Goal: Task Accomplishment & Management: Use online tool/utility

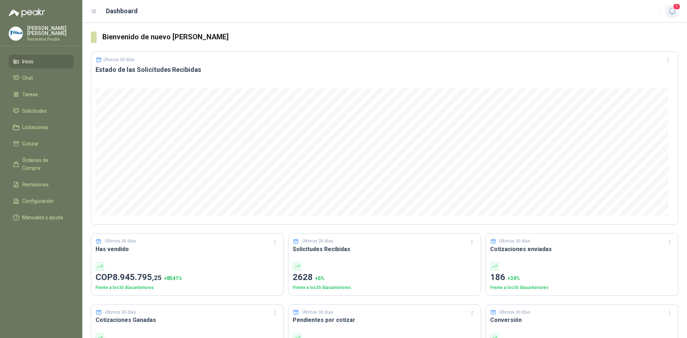
click at [671, 9] on icon "button" at bounding box center [672, 11] width 9 height 9
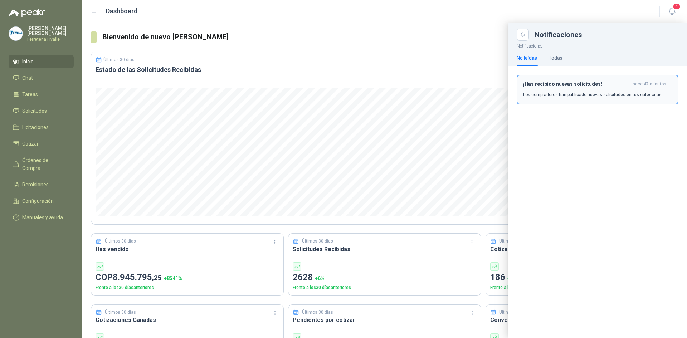
click at [582, 87] on h3 "¡Has recibido nuevas solicitudes!" at bounding box center [576, 84] width 107 height 6
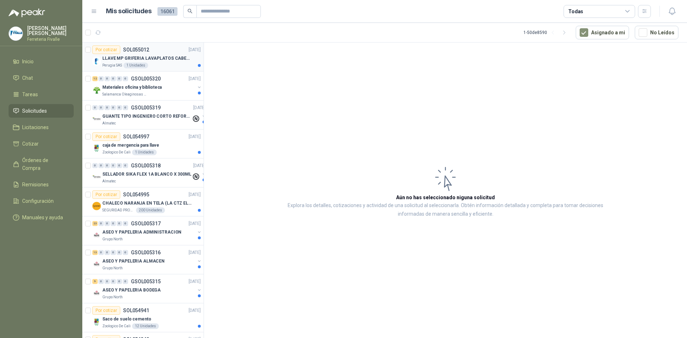
click at [179, 63] on div "Perugia SAS 1 Unidades" at bounding box center [151, 66] width 98 height 6
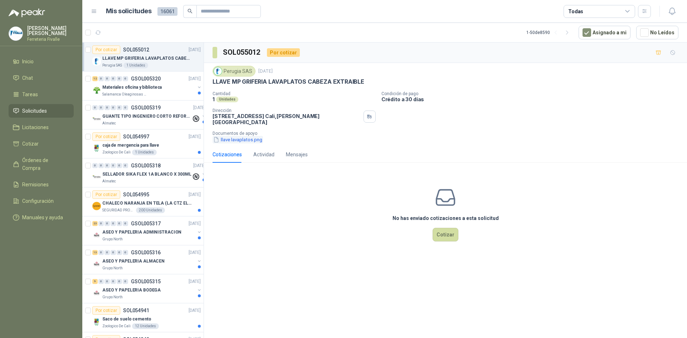
click at [257, 136] on button "llave lavaplatos.png" at bounding box center [238, 140] width 50 height 8
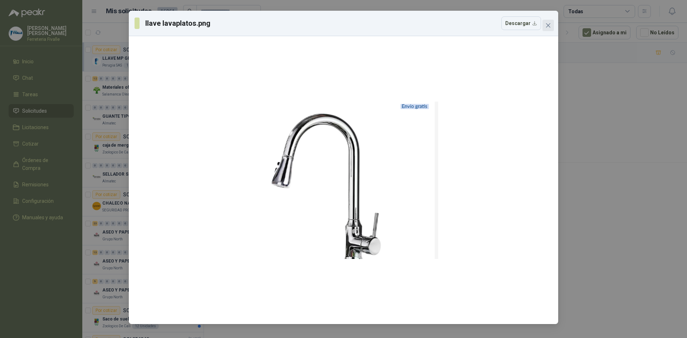
click at [553, 24] on span "Close" at bounding box center [548, 26] width 11 height 6
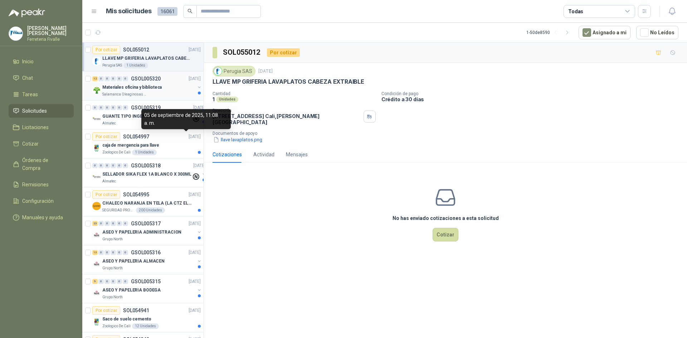
click at [162, 94] on div "Salamanca Oleaginosas SAS" at bounding box center [148, 95] width 93 height 6
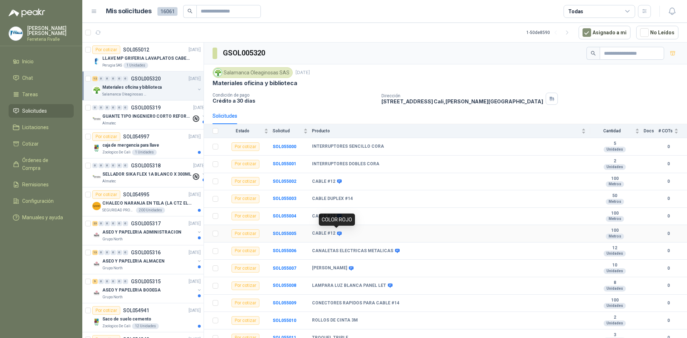
scroll to position [6, 0]
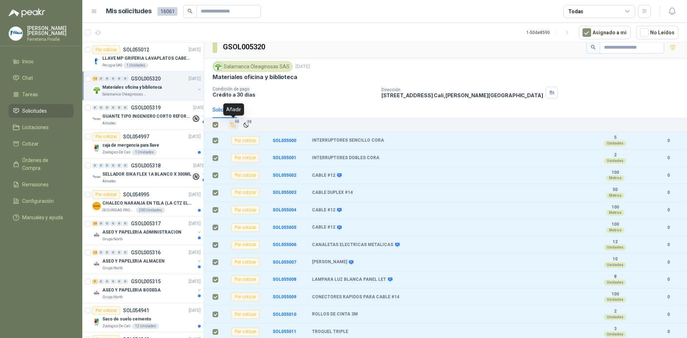
click at [233, 124] on icon "Añadir" at bounding box center [233, 125] width 6 height 6
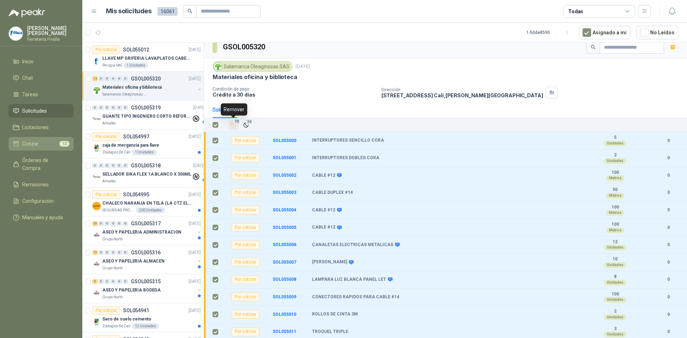
click at [48, 148] on li "Cotizar 12" at bounding box center [41, 144] width 57 height 8
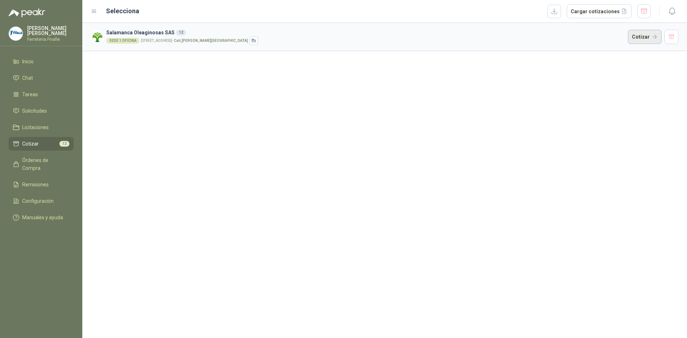
click at [644, 39] on button "Cotizar" at bounding box center [645, 37] width 34 height 14
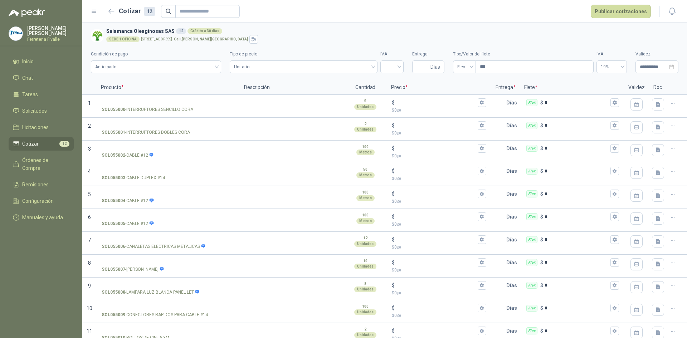
click at [548, 43] on div "SEDE 1 OFICINA [STREET_ADDRESS][PERSON_NAME]" at bounding box center [391, 39] width 570 height 9
click at [119, 8] on h2 "Cotizar 12" at bounding box center [137, 11] width 37 height 10
click at [110, 14] on button "button" at bounding box center [111, 11] width 11 height 11
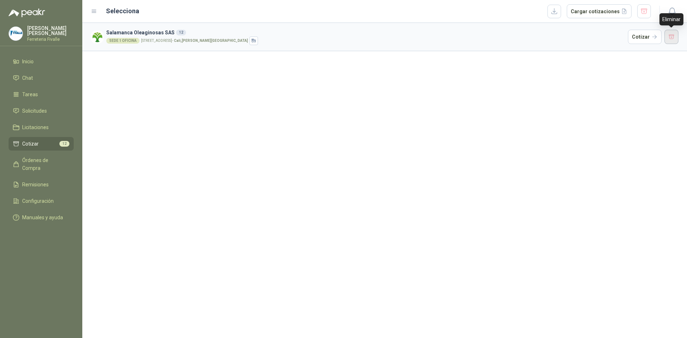
click at [668, 39] on button "button" at bounding box center [672, 37] width 14 height 14
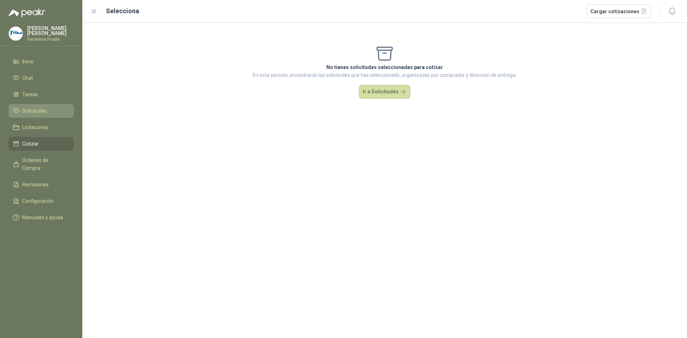
click at [34, 112] on link "Solicitudes" at bounding box center [41, 111] width 65 height 14
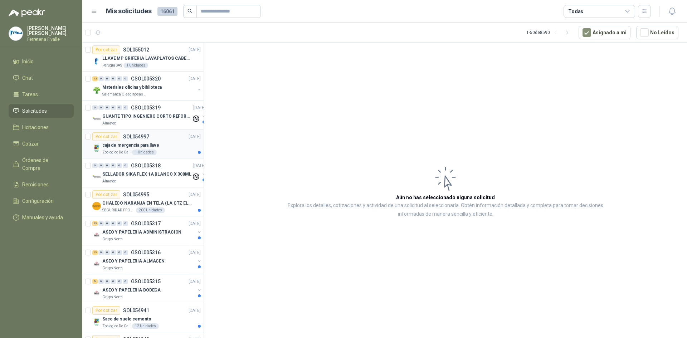
click at [163, 153] on div "Zoologico De Cali 1 Unidades" at bounding box center [151, 153] width 98 height 6
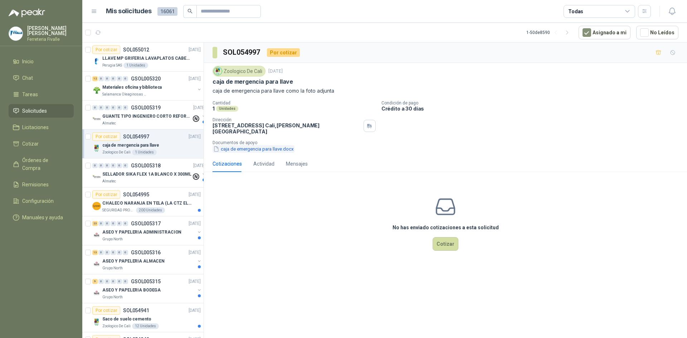
click at [240, 145] on button "caja de emergencia para llave.docx" at bounding box center [254, 149] width 82 height 8
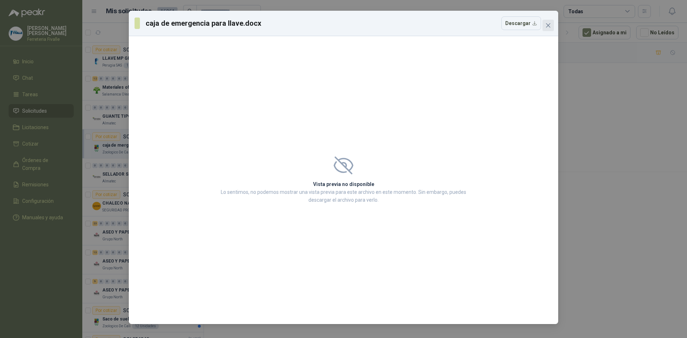
click at [551, 24] on icon "close" at bounding box center [549, 26] width 6 height 6
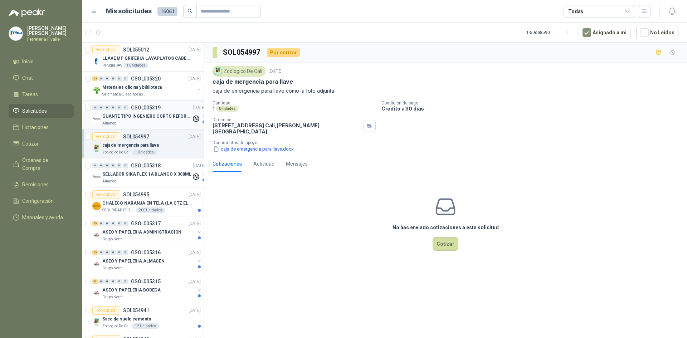
click at [171, 120] on div "GUANTE TIPO INGENIERO CORTO REFORZADO" at bounding box center [146, 116] width 89 height 9
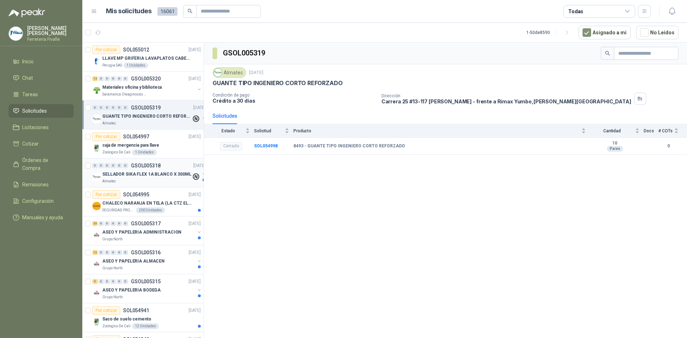
click at [172, 176] on p "SELLADOR SIKA FLEX 1A BLANCO X 300ML" at bounding box center [146, 174] width 89 height 7
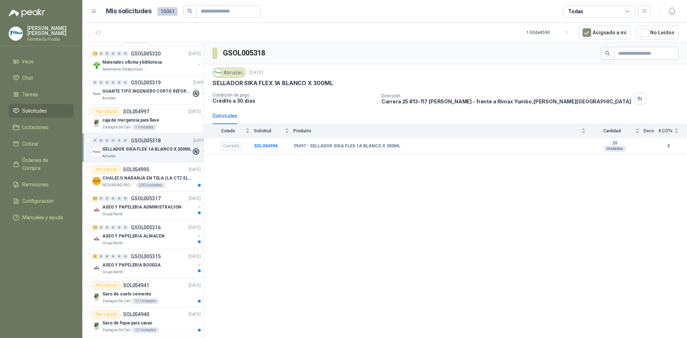
scroll to position [36, 0]
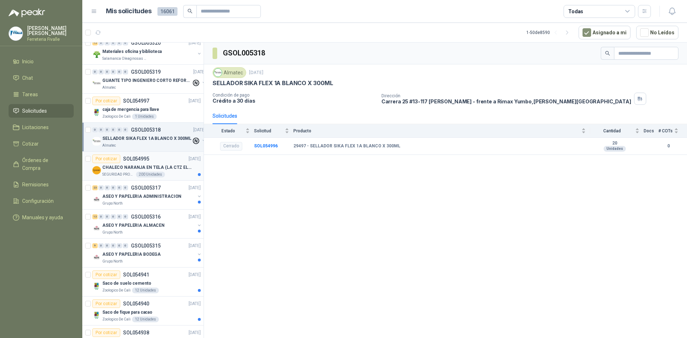
click at [157, 173] on div "200 Unidades" at bounding box center [150, 175] width 29 height 6
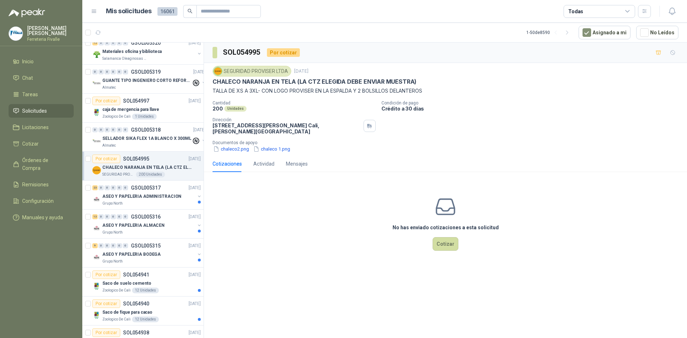
click at [233, 153] on div "SEGURIDAD PROVISER LTDA [DATE] CHALECO NARANJA EN TELA (LA CTZ ELEGIDA DEBE ENV…" at bounding box center [445, 109] width 483 height 93
click at [233, 152] on button "chaleco2.png" at bounding box center [231, 149] width 37 height 8
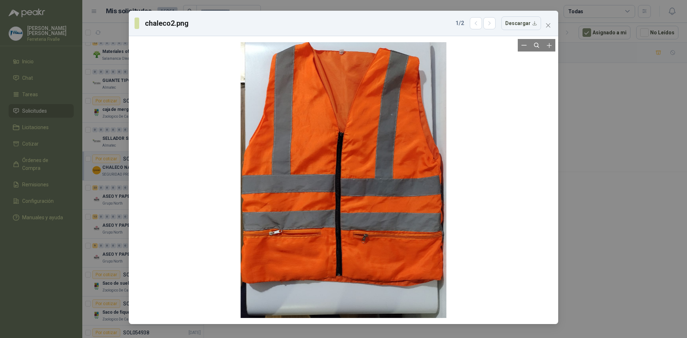
click at [442, 148] on div at bounding box center [344, 180] width 206 height 282
click at [550, 28] on icon "close" at bounding box center [549, 26] width 6 height 6
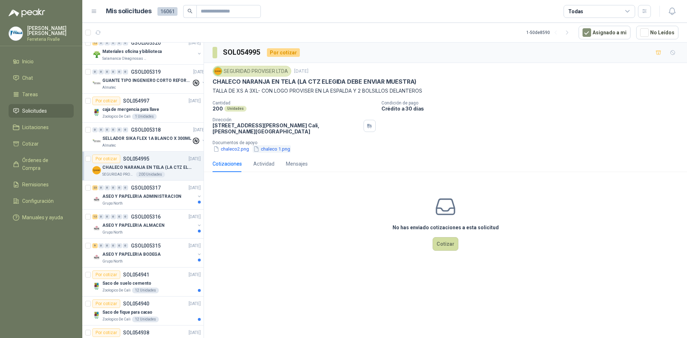
click at [270, 149] on button "chaleco 1.png" at bounding box center [272, 149] width 38 height 8
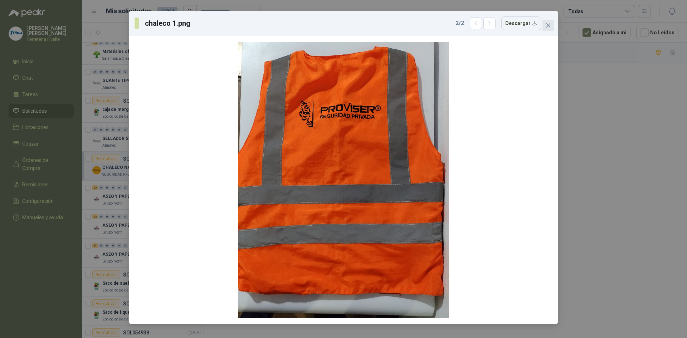
click at [548, 25] on icon "close" at bounding box center [548, 25] width 4 height 4
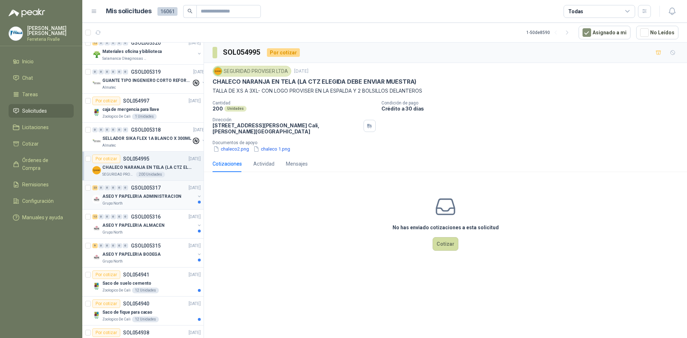
click at [155, 202] on div "Grupo North" at bounding box center [148, 204] width 93 height 6
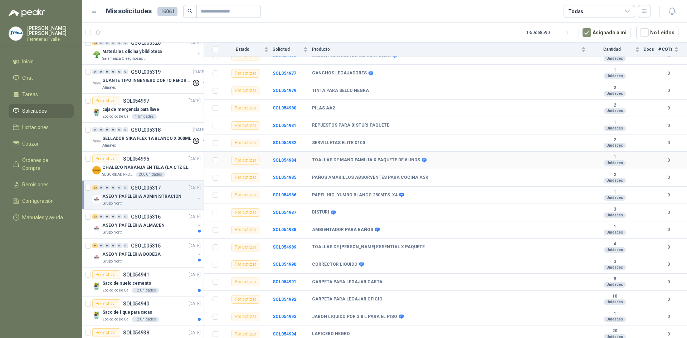
scroll to position [198, 0]
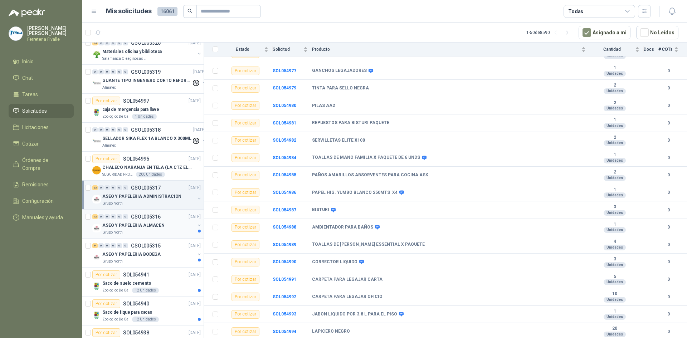
click at [166, 220] on div "13 0 0 0 0 0 GSOL005316 [DATE]" at bounding box center [147, 217] width 110 height 9
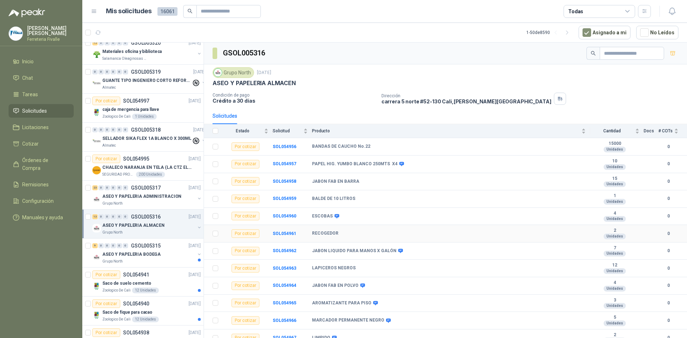
scroll to position [24, 0]
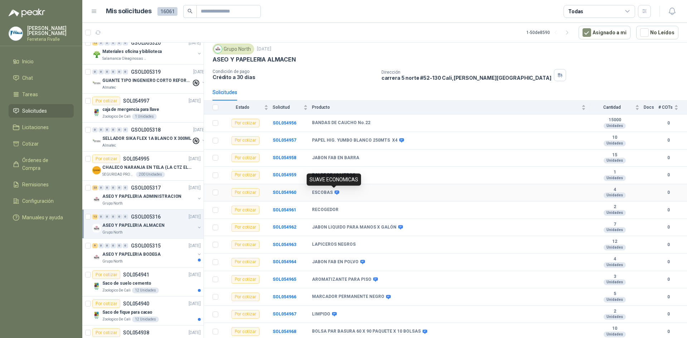
click at [334, 193] on icon at bounding box center [336, 192] width 5 height 5
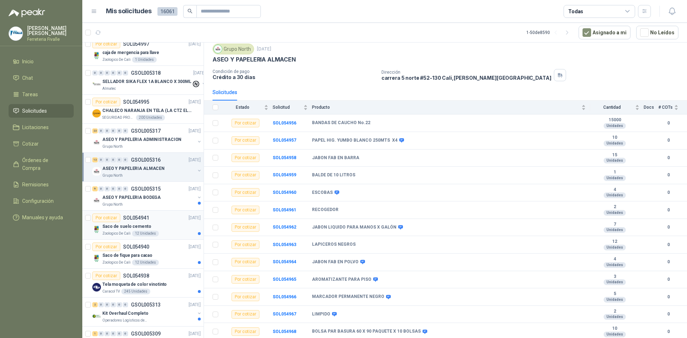
scroll to position [107, 0]
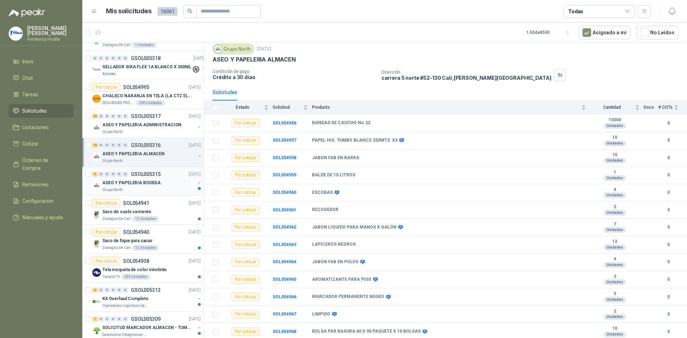
click at [164, 184] on div "ASEO Y PAPELERIA BODEGA" at bounding box center [148, 183] width 93 height 9
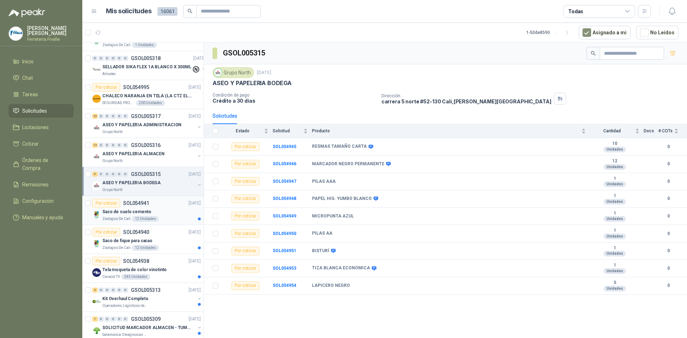
click at [171, 216] on div "Saco de suelo cemento" at bounding box center [151, 212] width 98 height 9
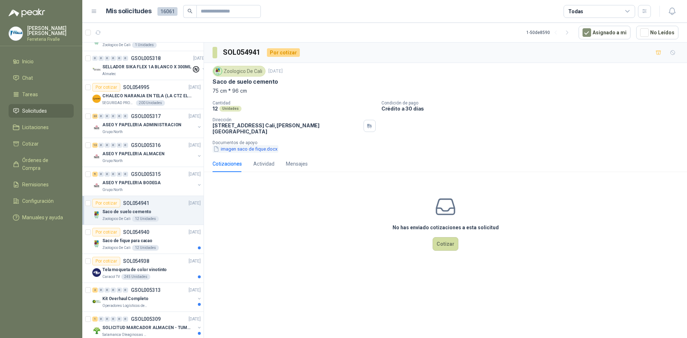
click at [253, 145] on button "imagen saco de fique.docx" at bounding box center [246, 149] width 66 height 8
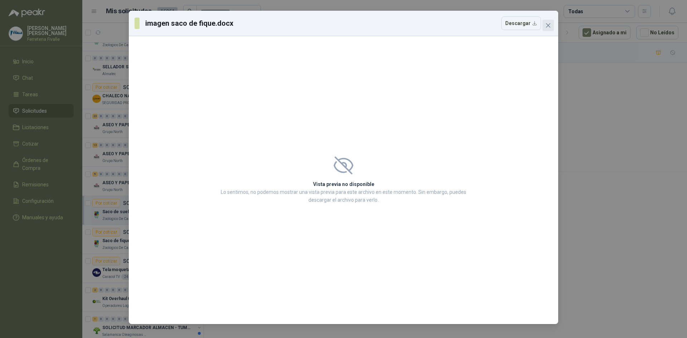
click at [546, 22] on button "Close" at bounding box center [548, 25] width 11 height 11
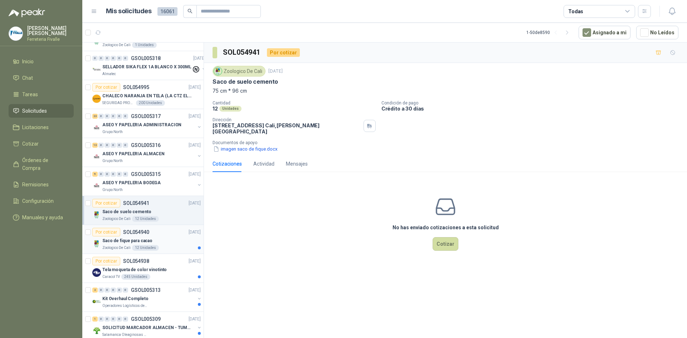
click at [159, 245] on div "Zoologico De Cali 12 Unidades" at bounding box center [151, 248] width 98 height 6
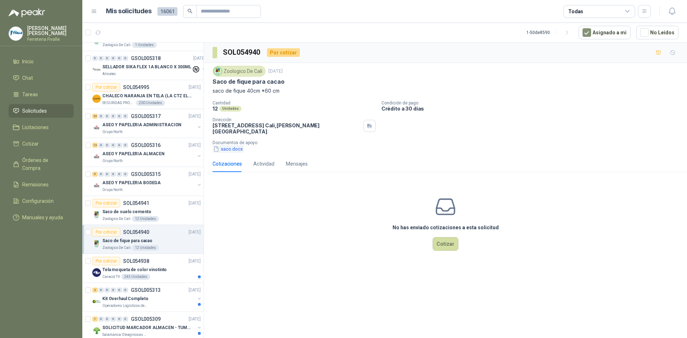
click at [237, 145] on button "saco.docx" at bounding box center [228, 149] width 31 height 8
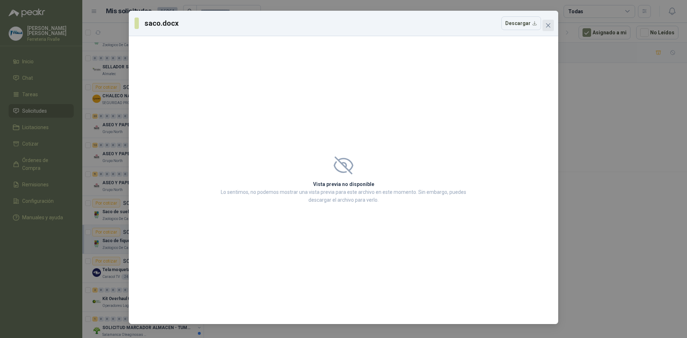
click at [549, 28] on icon "close" at bounding box center [549, 26] width 6 height 6
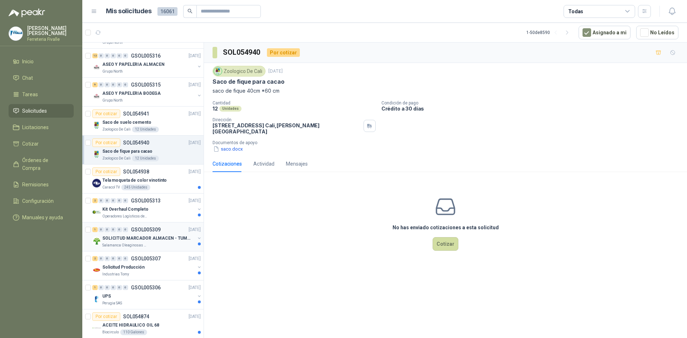
scroll to position [215, 0]
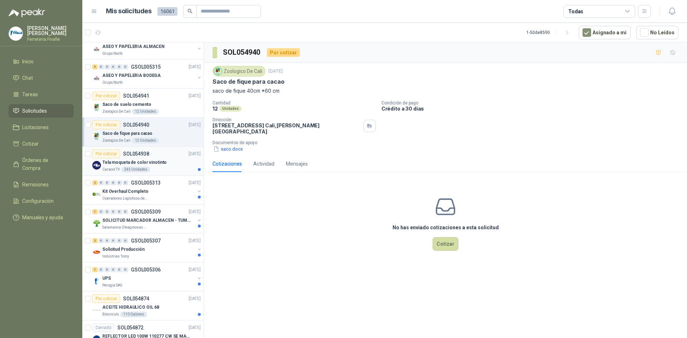
click at [164, 172] on div "Caracol TV 245 Unidades" at bounding box center [151, 170] width 98 height 6
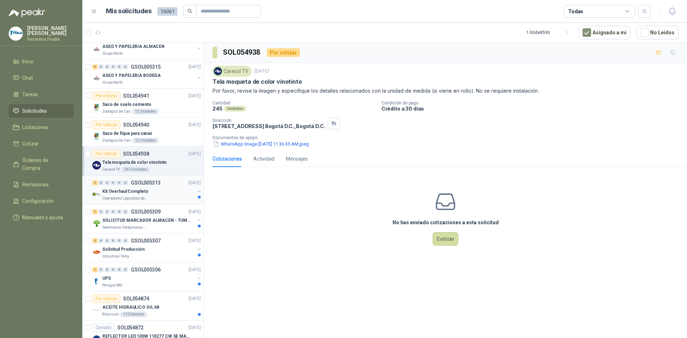
click at [163, 195] on div "Kit Overhaul Completo" at bounding box center [148, 191] width 93 height 9
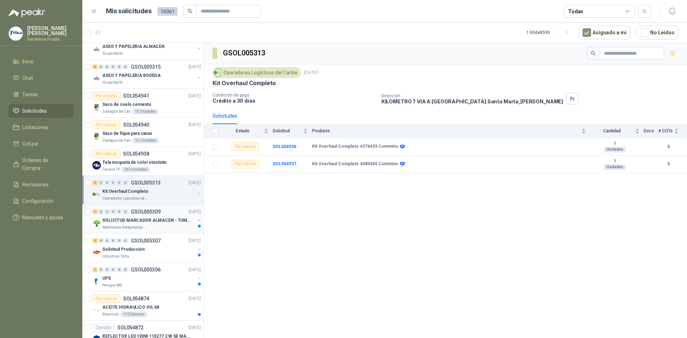
click at [176, 231] on div "1 0 0 0 0 0 GSOL005309 [DATE] SOLICITUD MARCADOR ALMACEN - TUMACO Salamanca Ole…" at bounding box center [142, 219] width 121 height 29
click at [173, 225] on div "Salamanca Oleaginosas SAS" at bounding box center [148, 228] width 93 height 6
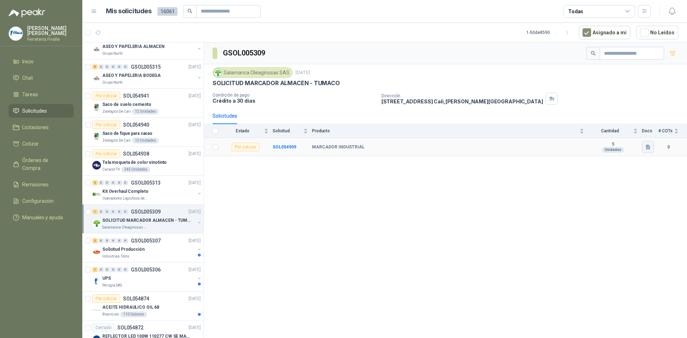
click at [651, 144] on icon "button" at bounding box center [648, 147] width 6 height 6
click at [619, 132] on button "Captura de pantalla [DATE] 135424.png" at bounding box center [605, 132] width 90 height 8
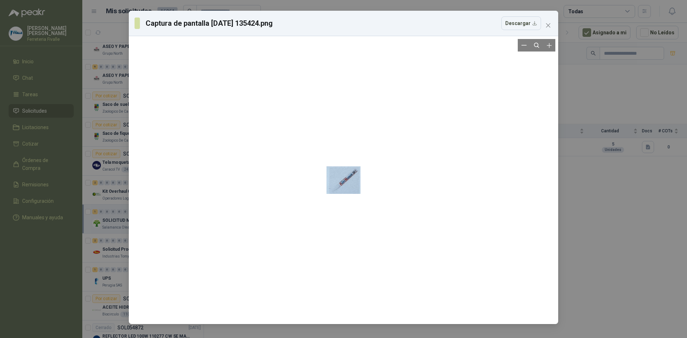
click at [351, 179] on div at bounding box center [344, 180] width 34 height 282
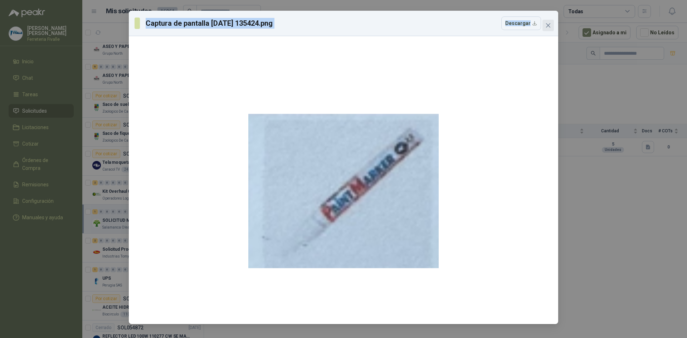
drag, startPoint x: 550, startPoint y: 18, endPoint x: 550, endPoint y: 22, distance: 4.7
click at [550, 21] on div "Captura de pantalla [DATE] 135424.png Descargar" at bounding box center [344, 168] width 430 height 314
click at [550, 23] on icon "close" at bounding box center [549, 26] width 6 height 6
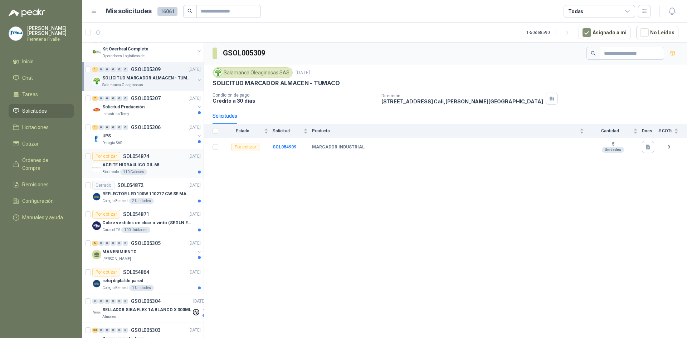
scroll to position [358, 0]
click at [180, 112] on div "Industrias Tomy" at bounding box center [148, 114] width 93 height 6
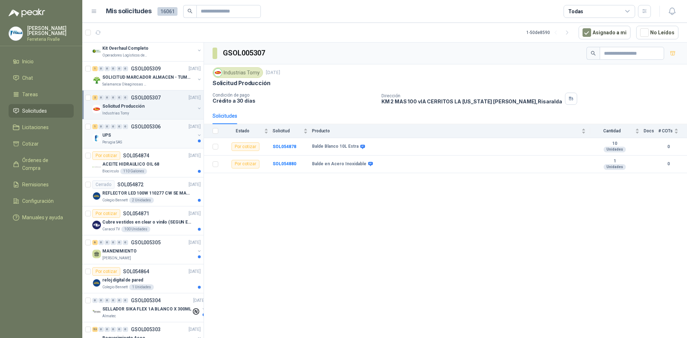
click at [169, 134] on div "UPS" at bounding box center [148, 135] width 93 height 9
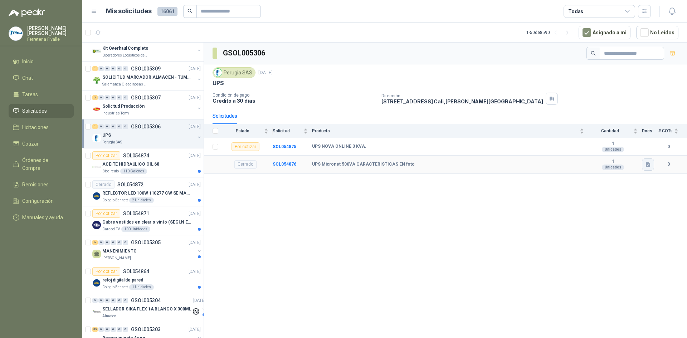
click at [650, 160] on button "button" at bounding box center [648, 165] width 12 height 12
click at [639, 151] on button "UPS.png" at bounding box center [636, 149] width 28 height 8
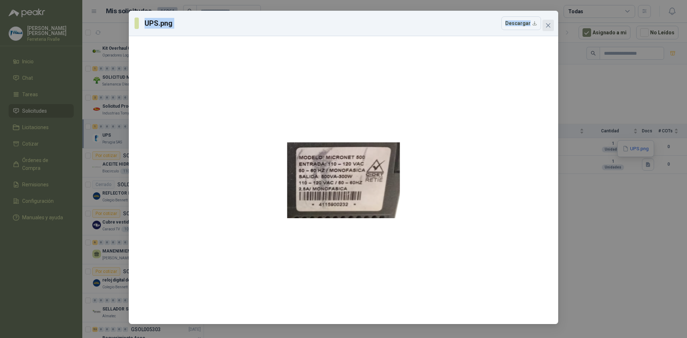
click at [548, 25] on icon "close" at bounding box center [549, 26] width 6 height 6
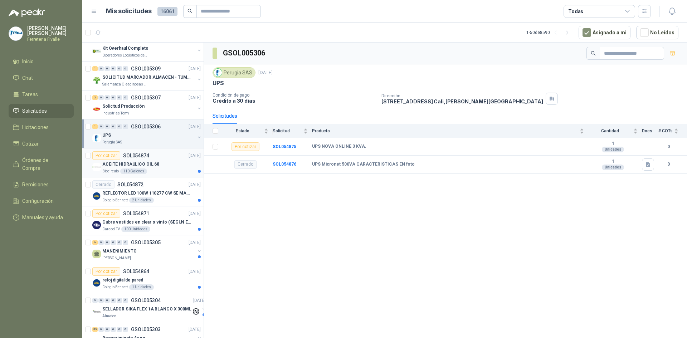
click at [183, 166] on div "ACEITE HIDRAULICO OIL 68" at bounding box center [151, 164] width 98 height 9
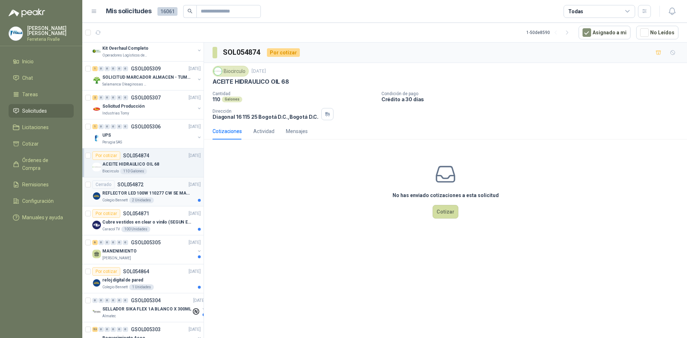
click at [153, 183] on div "Cerrado SOL054872 [DATE]" at bounding box center [146, 184] width 108 height 9
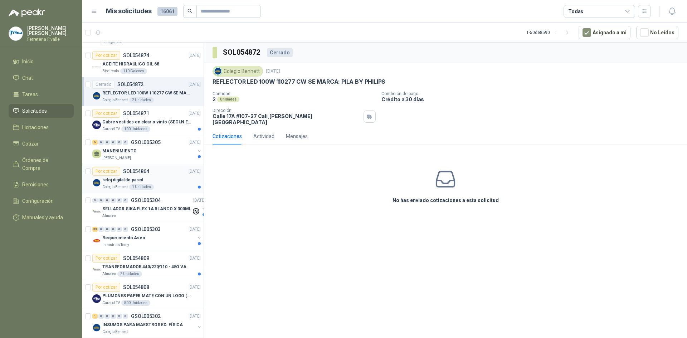
scroll to position [465, 0]
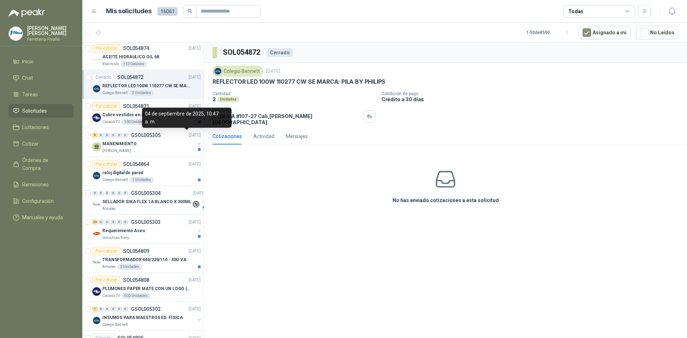
click at [183, 121] on div "04 de septiembre de 2025, 10:47 a. m." at bounding box center [187, 118] width 90 height 20
click at [126, 123] on div "100 Unidades" at bounding box center [135, 122] width 29 height 6
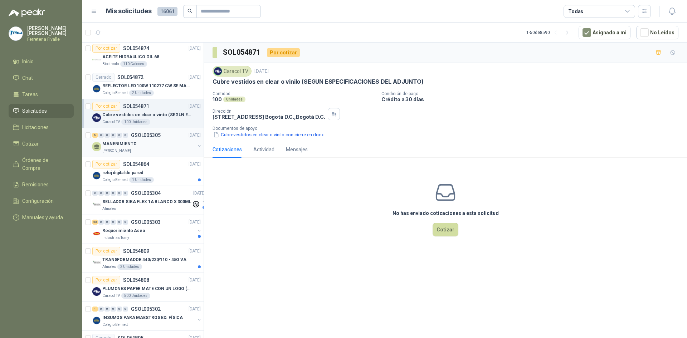
click at [143, 147] on div "MANENIMIENTO" at bounding box center [148, 144] width 93 height 9
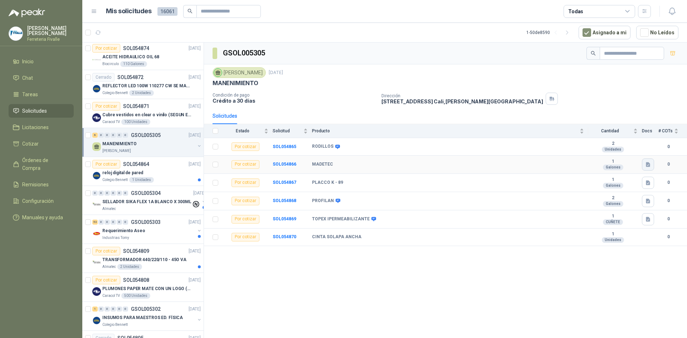
click at [650, 165] on icon "button" at bounding box center [648, 164] width 4 height 5
click at [622, 146] on button "MADETEC.jpeg" at bounding box center [629, 149] width 41 height 8
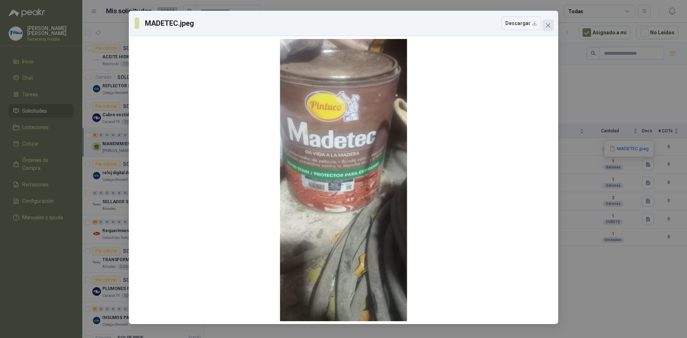
click at [550, 22] on button "Close" at bounding box center [548, 25] width 11 height 11
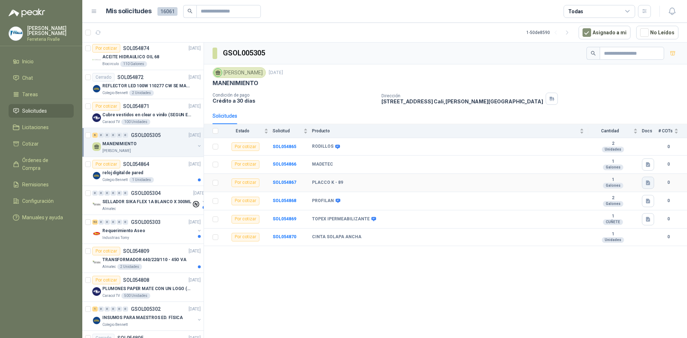
click at [650, 183] on icon "button" at bounding box center [648, 182] width 4 height 5
click at [649, 182] on icon "button" at bounding box center [648, 182] width 4 height 5
click at [647, 182] on icon "button" at bounding box center [648, 182] width 4 height 5
click at [631, 169] on button "[PERSON_NAME].jpeg" at bounding box center [622, 167] width 54 height 8
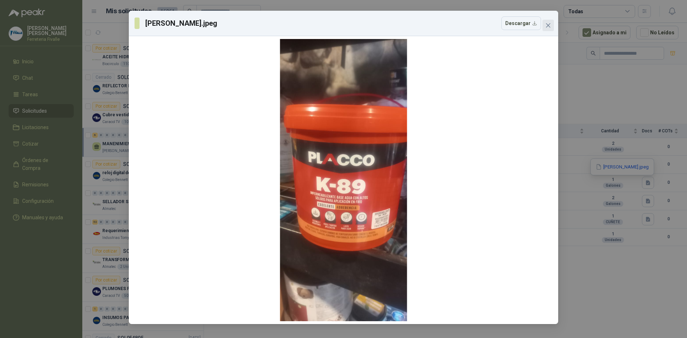
click at [544, 24] on span "Close" at bounding box center [548, 26] width 11 height 6
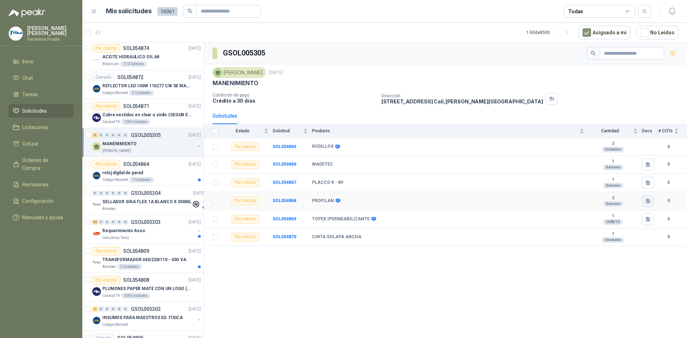
click at [652, 201] on button "button" at bounding box center [648, 201] width 12 height 12
click at [637, 188] on button "PROFILAN.jpeg" at bounding box center [629, 186] width 41 height 8
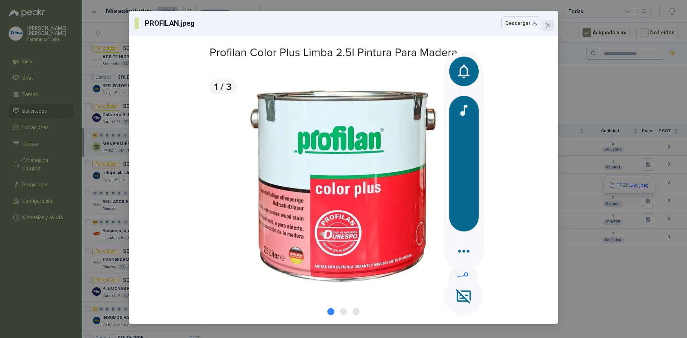
click at [547, 26] on icon "close" at bounding box center [549, 26] width 6 height 6
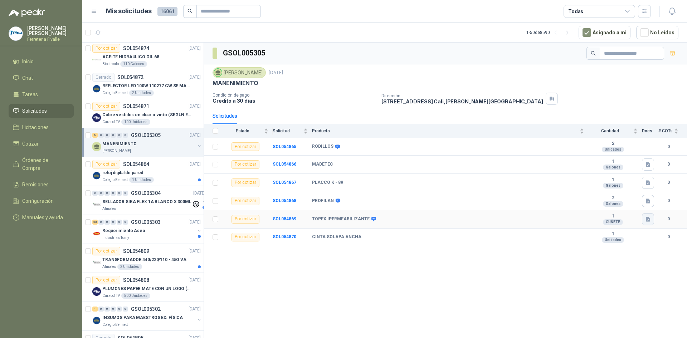
click at [648, 219] on icon "button" at bounding box center [648, 219] width 4 height 5
click at [628, 201] on button "TOPEX.jpeg" at bounding box center [633, 204] width 34 height 8
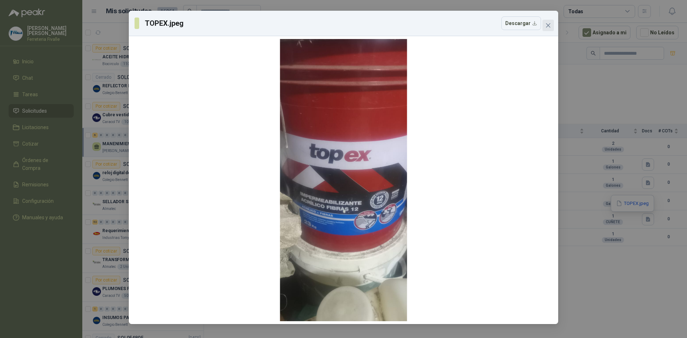
click at [549, 26] on icon "close" at bounding box center [549, 26] width 6 height 6
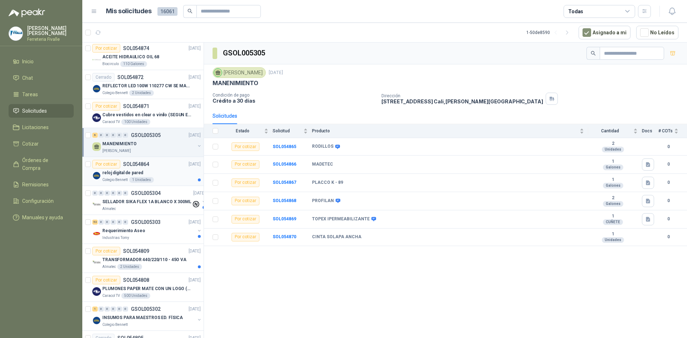
click at [150, 170] on div "reloj digital de pared" at bounding box center [151, 173] width 98 height 9
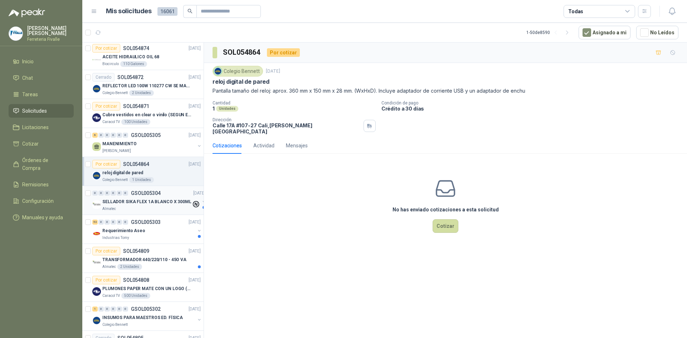
click at [161, 201] on p "SELLADOR SIKA FLEX 1A BLANCO X 300ML" at bounding box center [146, 202] width 89 height 7
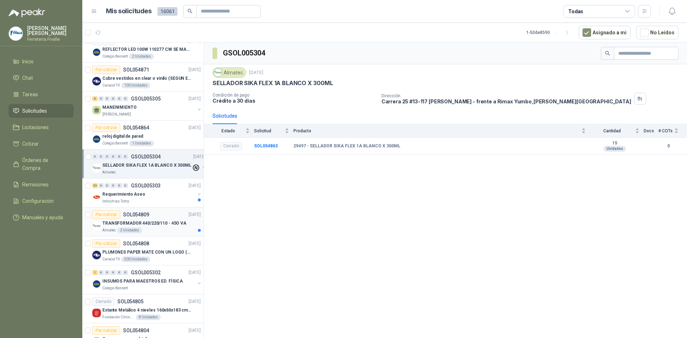
scroll to position [537, 0]
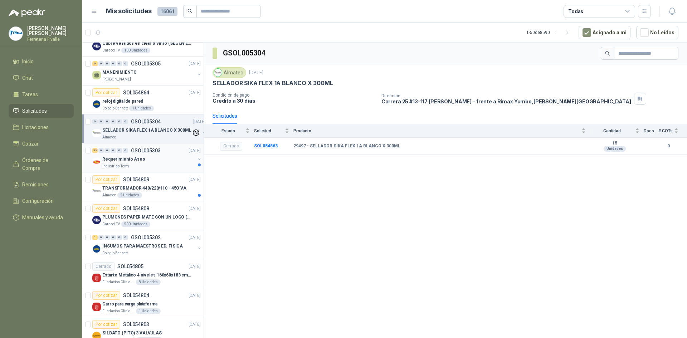
click at [178, 163] on div "Requerimiento Aseo" at bounding box center [148, 159] width 93 height 9
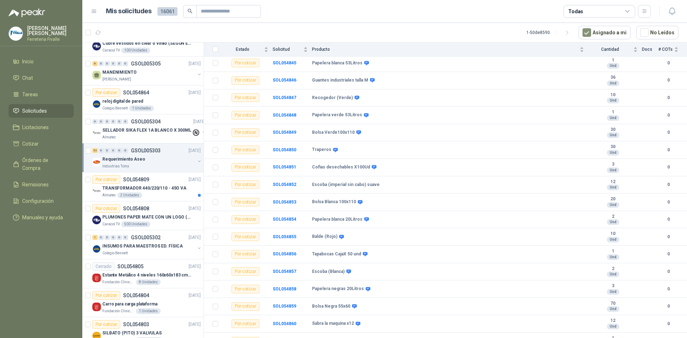
scroll to position [720, 0]
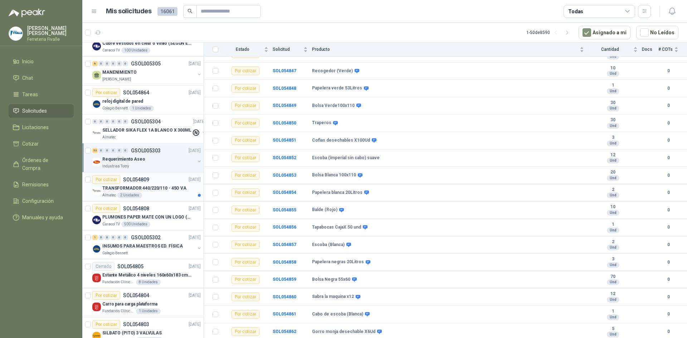
click at [160, 191] on p "TRANSFORMADOR 440/220/110 - 45O VA" at bounding box center [144, 188] width 84 height 7
